Goal: Task Accomplishment & Management: Complete application form

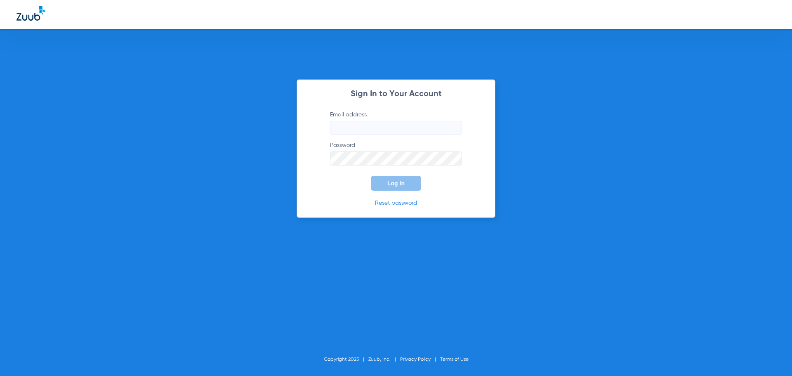
type input "[EMAIL_ADDRESS][DOMAIN_NAME]"
click at [388, 187] on button "Log In" at bounding box center [396, 183] width 50 height 15
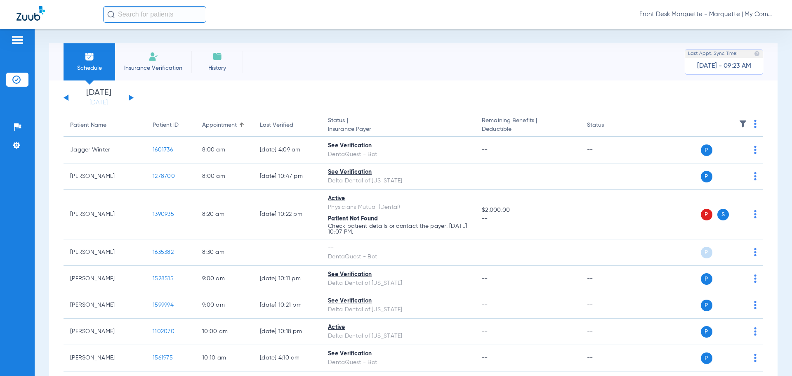
drag, startPoint x: 142, startPoint y: 55, endPoint x: 149, endPoint y: 29, distance: 26.9
click at [142, 55] on li "Insurance Verification" at bounding box center [153, 61] width 76 height 37
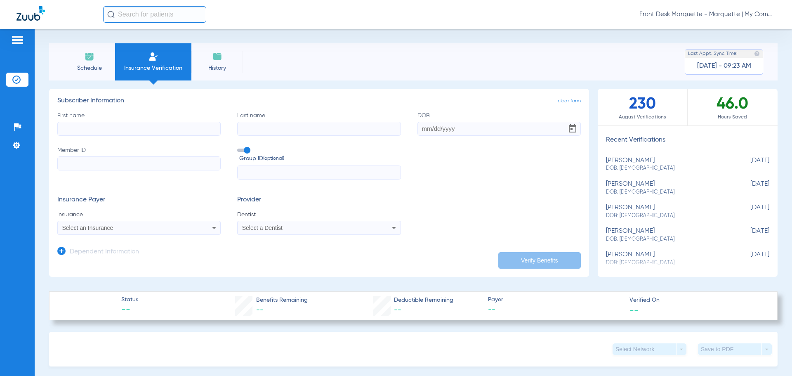
click at [131, 128] on input "First name" at bounding box center [138, 129] width 163 height 14
type input "rjpmda"
type input "tsjiru"
type input "[DATE]"
click at [98, 156] on input "Member ID" at bounding box center [138, 163] width 163 height 14
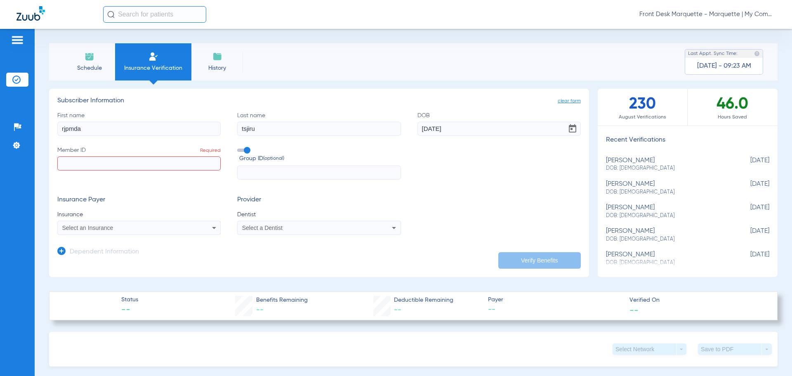
paste input "U83209059"
type input "U83209059"
click at [308, 171] on input "text" at bounding box center [318, 172] width 163 height 14
drag, startPoint x: 262, startPoint y: 180, endPoint x: 255, endPoint y: 171, distance: 11.5
paste input "2500073"
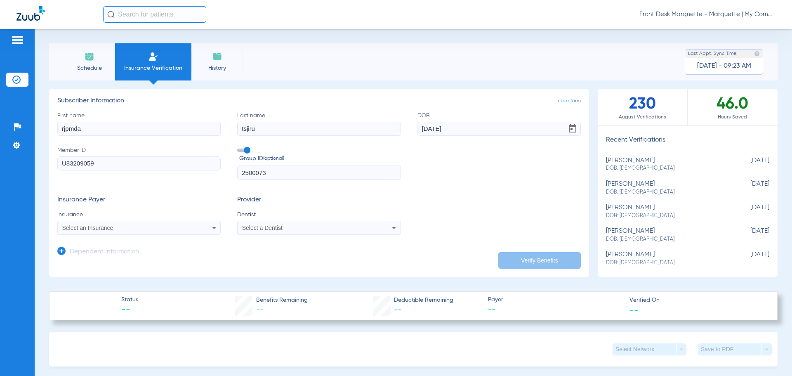
type input "2500073"
click at [144, 223] on div "Select an Insurance" at bounding box center [139, 228] width 163 height 10
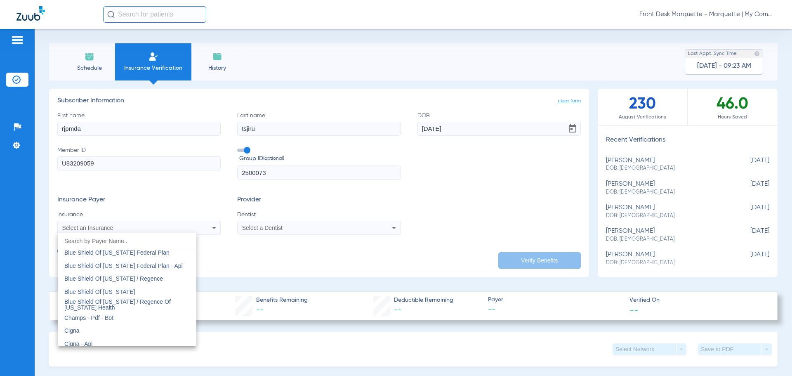
scroll to position [1155, 0]
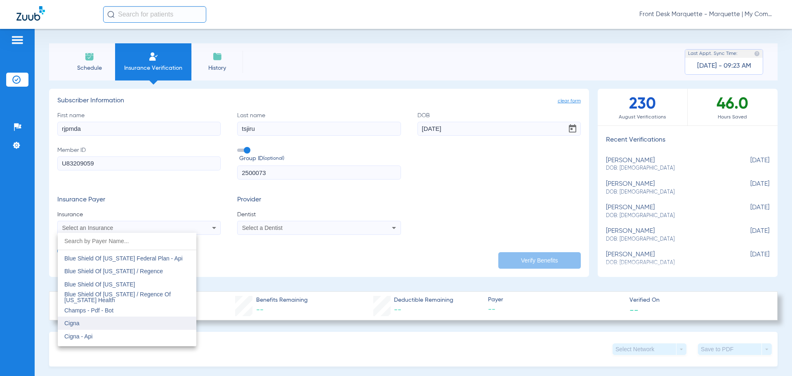
click at [124, 317] on mat-option "Cigna" at bounding box center [127, 322] width 139 height 13
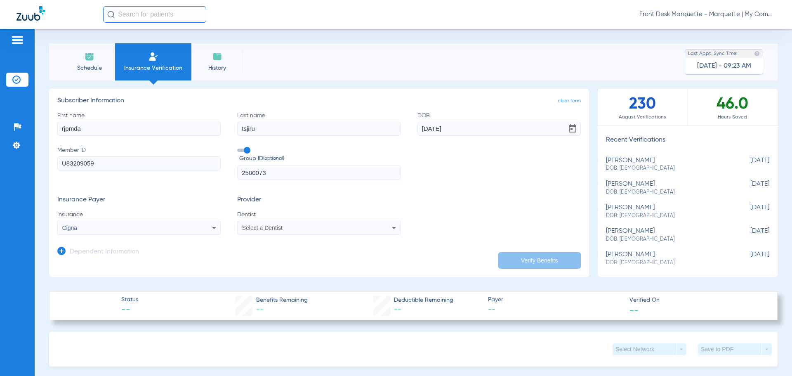
click at [250, 228] on span "Select a Dentist" at bounding box center [262, 227] width 40 height 7
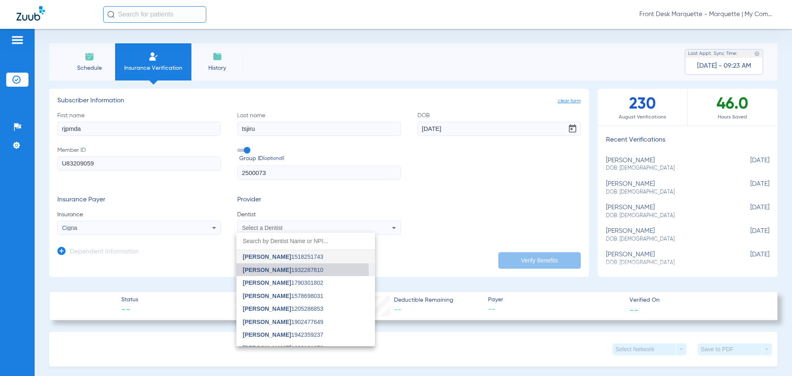
click at [279, 271] on span "[PERSON_NAME] 1932287810" at bounding box center [283, 270] width 80 height 6
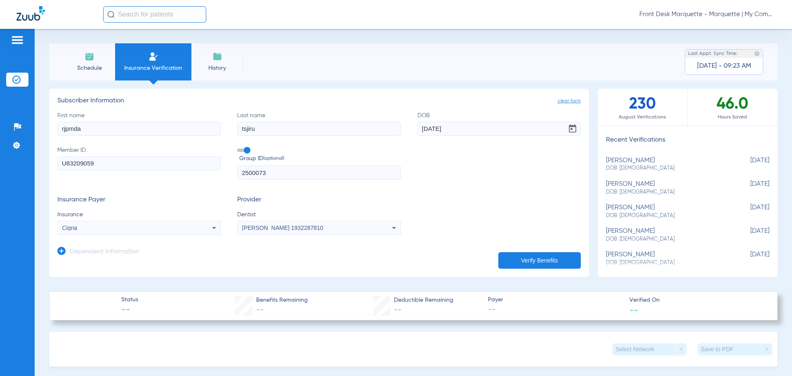
click at [538, 262] on button "Verify Benefits" at bounding box center [539, 260] width 83 height 17
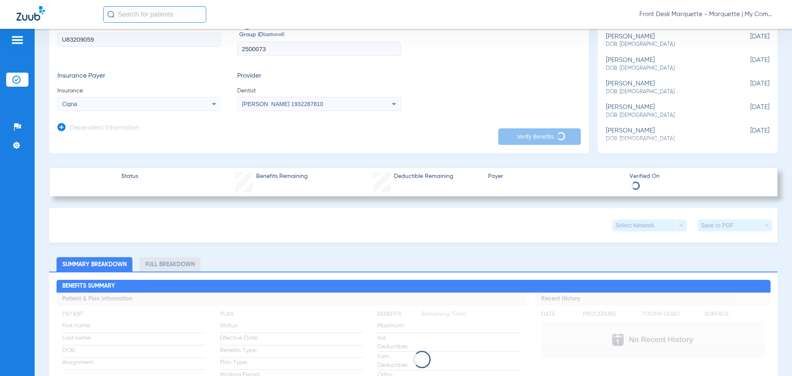
scroll to position [330, 0]
